Goal: Find specific page/section: Find specific page/section

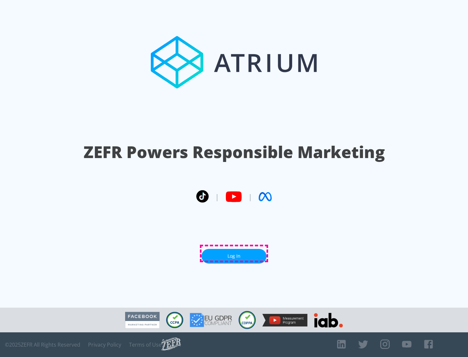
click at [234, 254] on link "Log In" at bounding box center [233, 256] width 65 height 15
